Goal: Share content: Share content

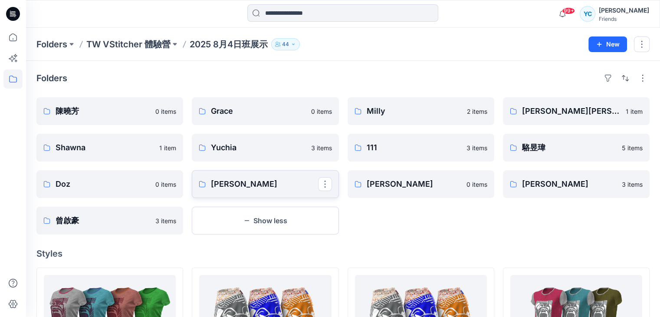
click at [230, 185] on p "[PERSON_NAME]" at bounding box center [264, 184] width 107 height 12
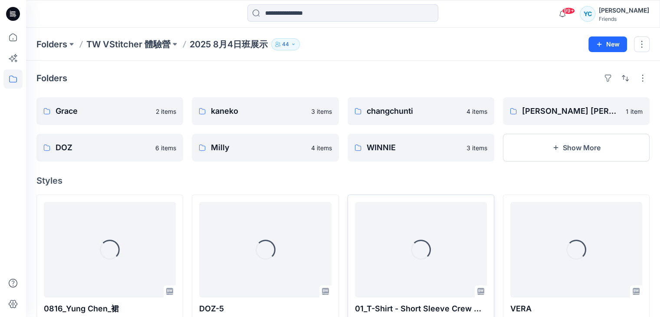
scroll to position [130, 0]
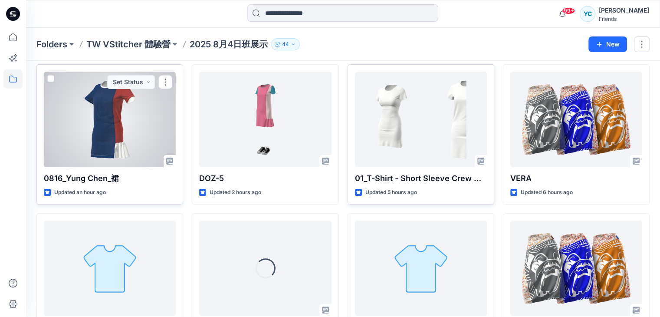
click at [51, 76] on span at bounding box center [50, 78] width 7 height 7
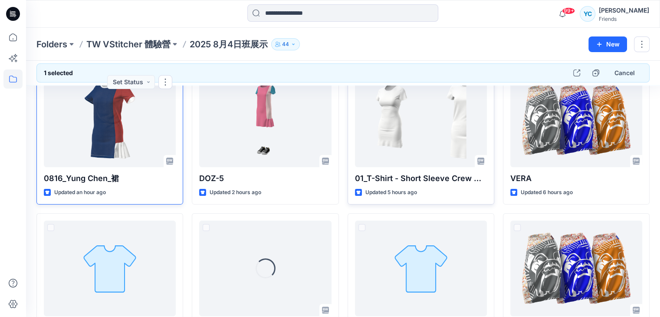
scroll to position [104, 0]
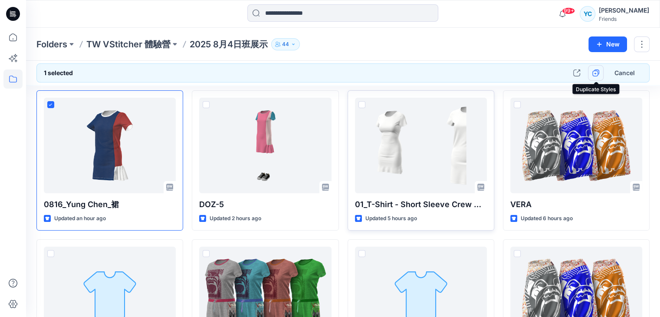
click at [592, 74] on icon "button" at bounding box center [595, 72] width 7 height 7
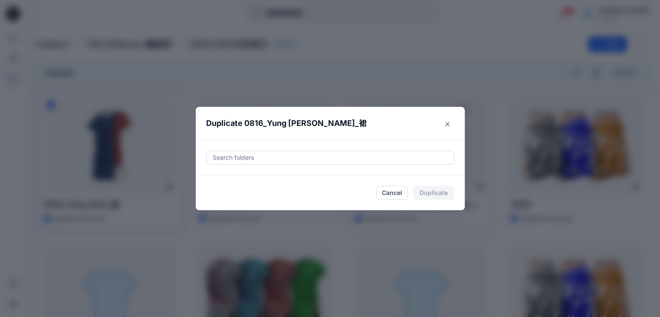
click at [314, 155] on div at bounding box center [330, 157] width 237 height 10
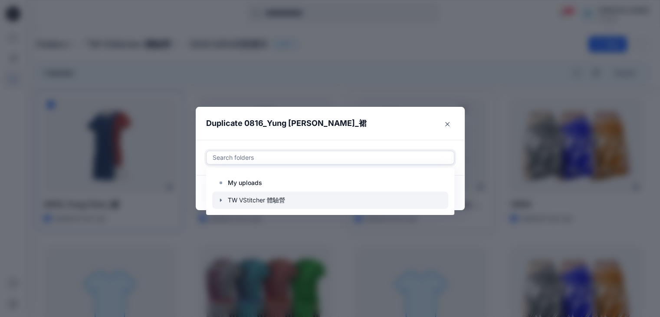
click at [271, 194] on div at bounding box center [330, 199] width 236 height 17
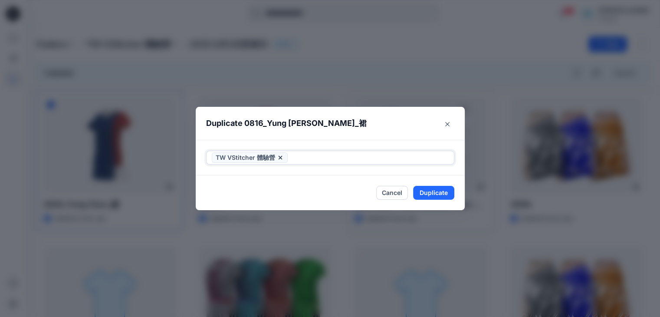
click at [283, 156] on icon at bounding box center [280, 157] width 7 height 7
click at [276, 158] on div at bounding box center [330, 157] width 237 height 10
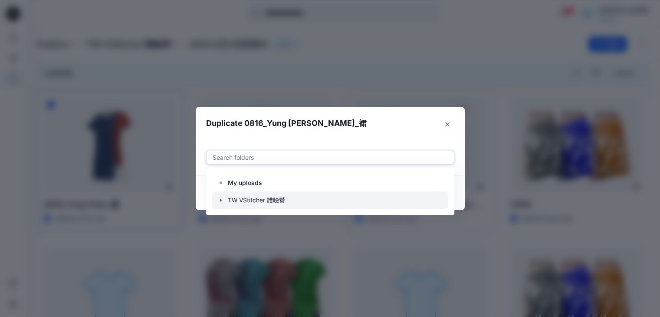
click at [222, 203] on icon "button" at bounding box center [220, 200] width 7 height 7
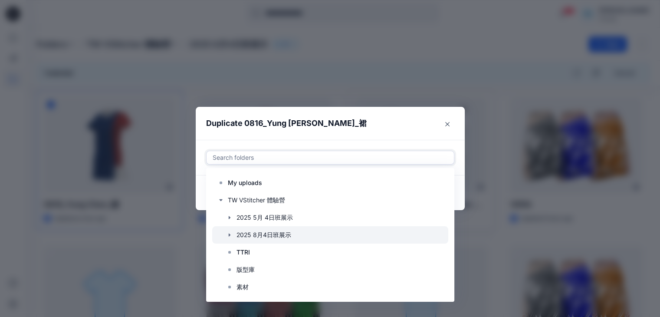
click at [230, 235] on icon "button" at bounding box center [229, 234] width 2 height 3
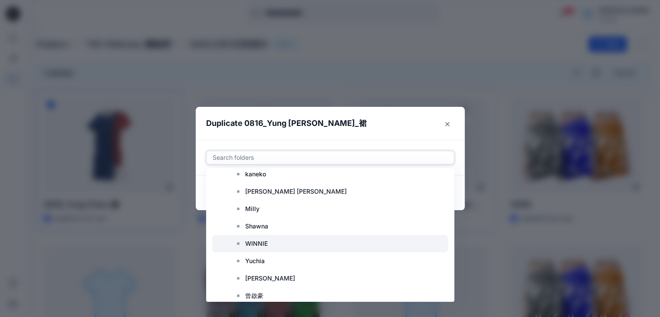
scroll to position [174, 0]
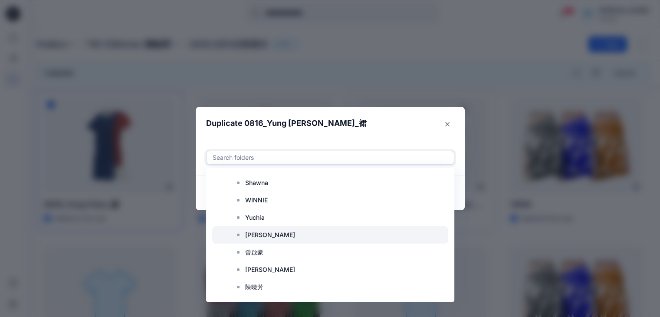
click at [257, 230] on p "[PERSON_NAME]" at bounding box center [270, 235] width 50 height 10
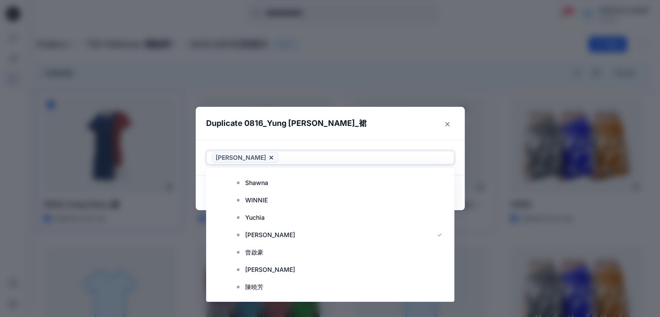
click at [463, 207] on footer "Cancel Duplicate" at bounding box center [330, 192] width 269 height 35
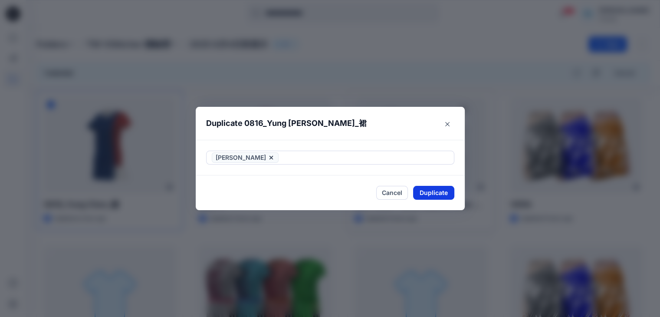
click at [443, 191] on button "Duplicate" at bounding box center [433, 193] width 41 height 14
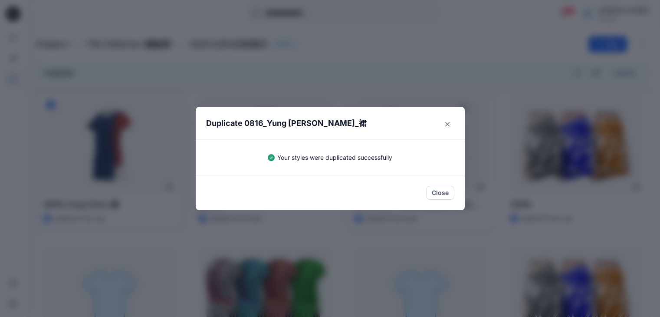
click at [443, 191] on button "Close" at bounding box center [440, 193] width 28 height 14
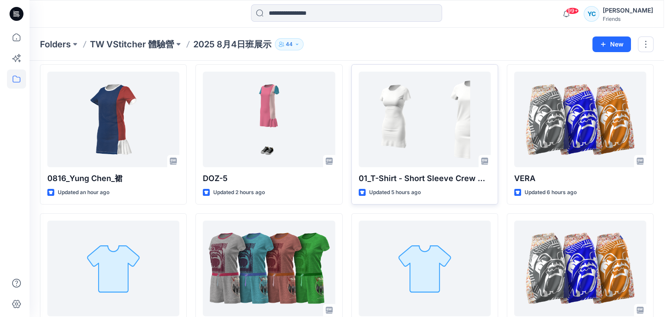
scroll to position [0, 0]
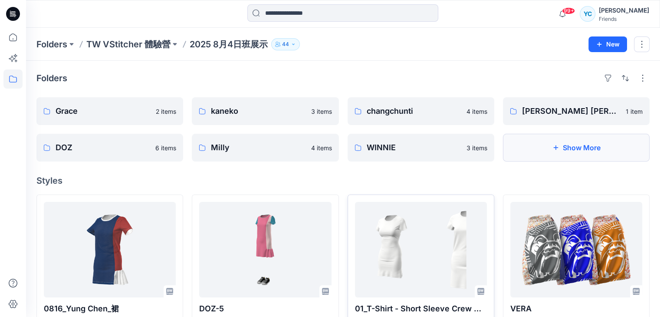
click at [549, 156] on button "Show More" at bounding box center [576, 148] width 147 height 28
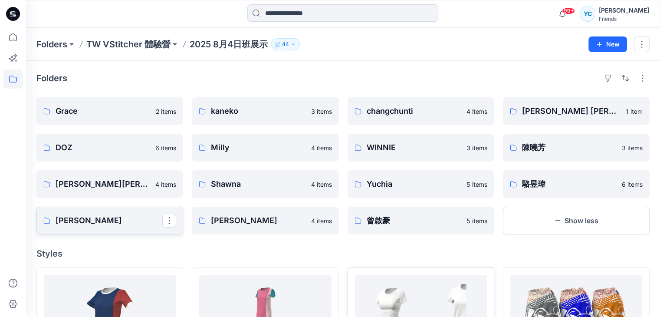
click at [84, 223] on p "[PERSON_NAME]" at bounding box center [109, 220] width 107 height 12
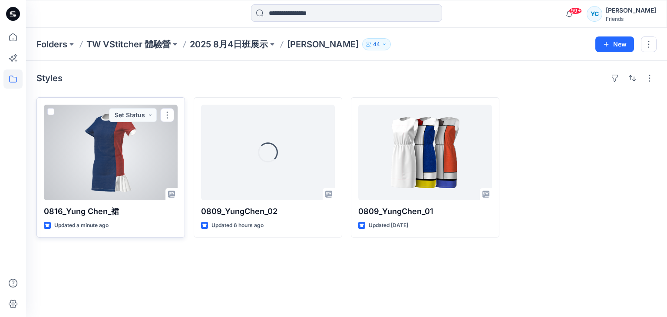
click at [141, 153] on div at bounding box center [111, 152] width 134 height 95
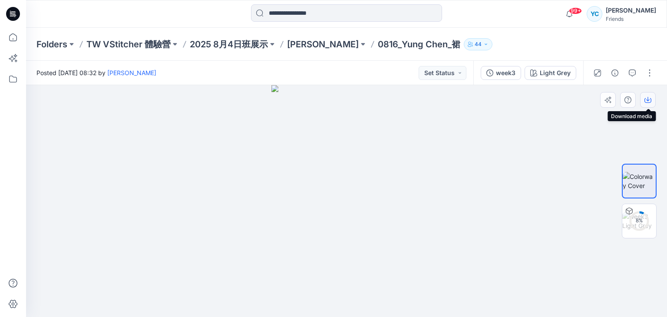
click at [648, 99] on icon "button" at bounding box center [647, 99] width 7 height 7
